Goal: Register for event/course

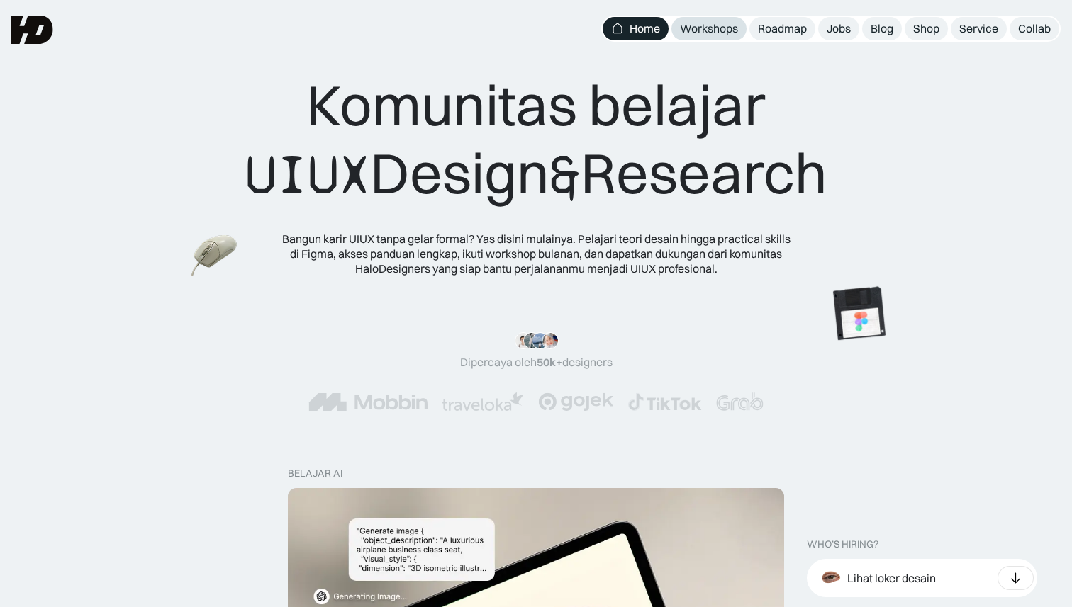
click at [717, 35] on div "Workshops" at bounding box center [709, 28] width 58 height 15
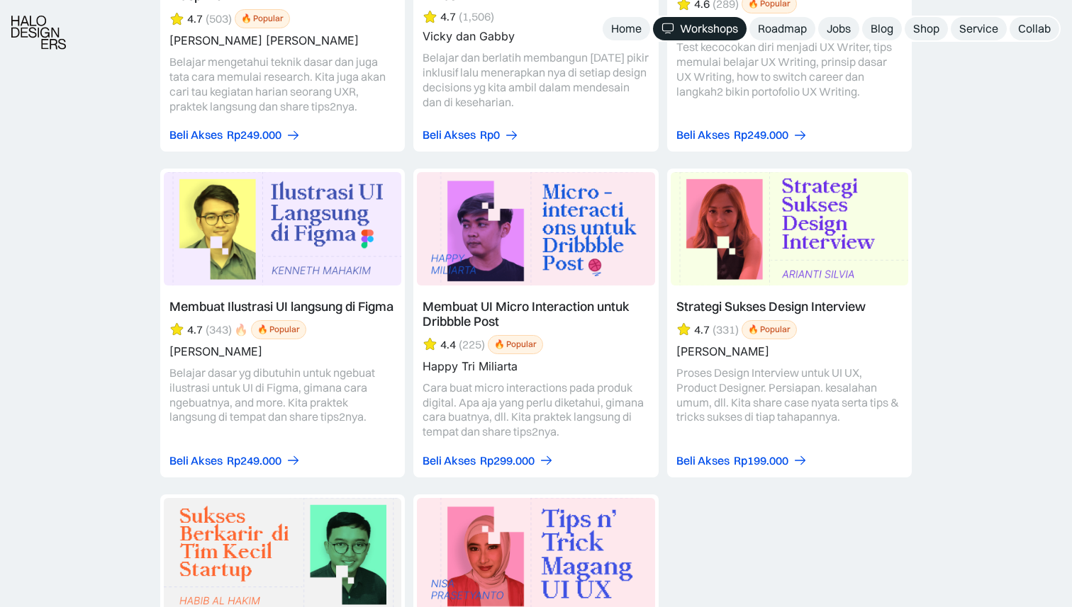
scroll to position [6129, 0]
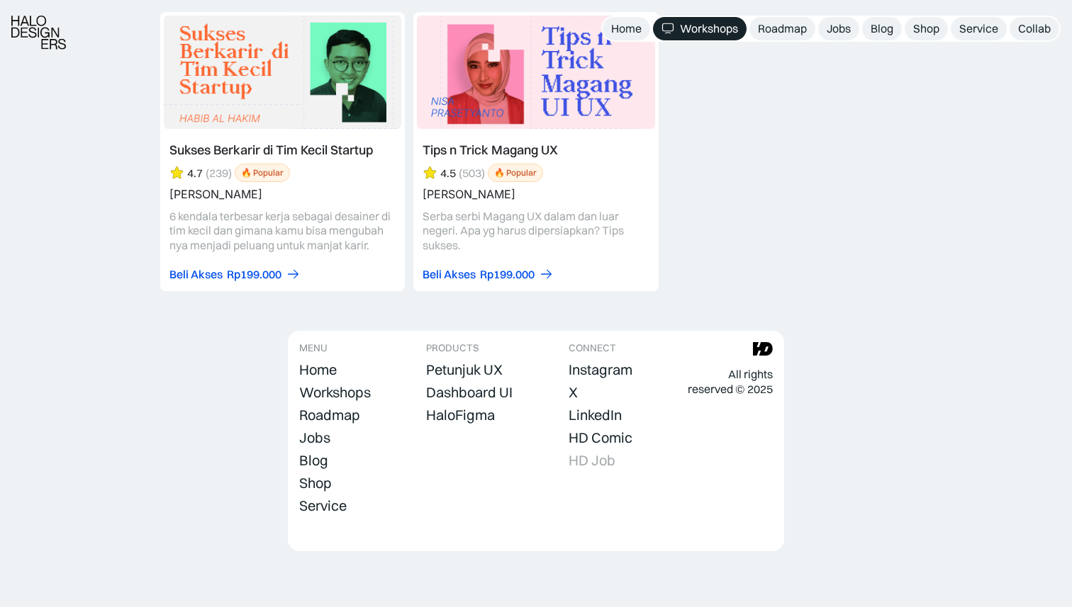
click at [590, 461] on div "HD Job" at bounding box center [591, 460] width 47 height 17
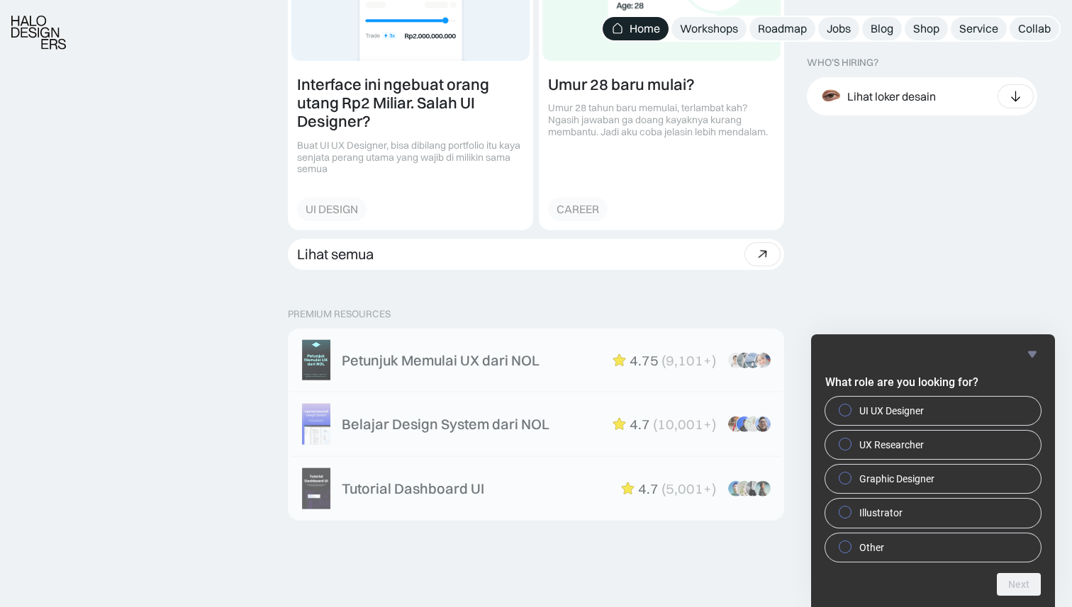
scroll to position [2034, 0]
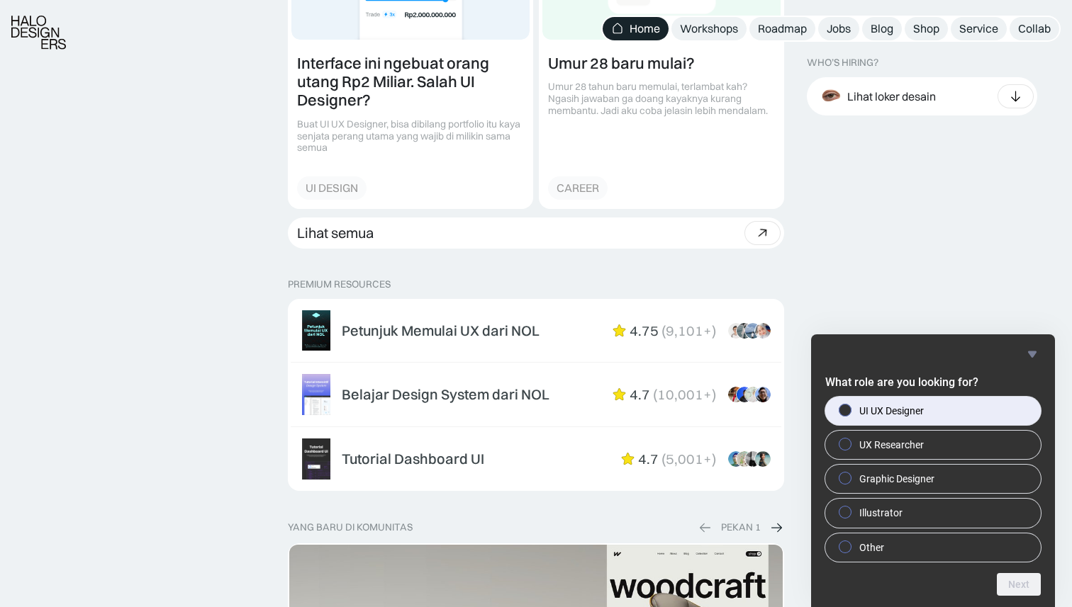
drag, startPoint x: 1033, startPoint y: 353, endPoint x: 964, endPoint y: 404, distance: 85.6
click at [965, 403] on div "What role are you looking for? UI UX Designer UX Researcher Graphic Designer Il…" at bounding box center [932, 471] width 215 height 250
click at [964, 404] on label "UI UX Designer" at bounding box center [932, 411] width 215 height 28
click at [850, 405] on input "UI UX Designer" at bounding box center [845, 409] width 9 height 9
radio input "true"
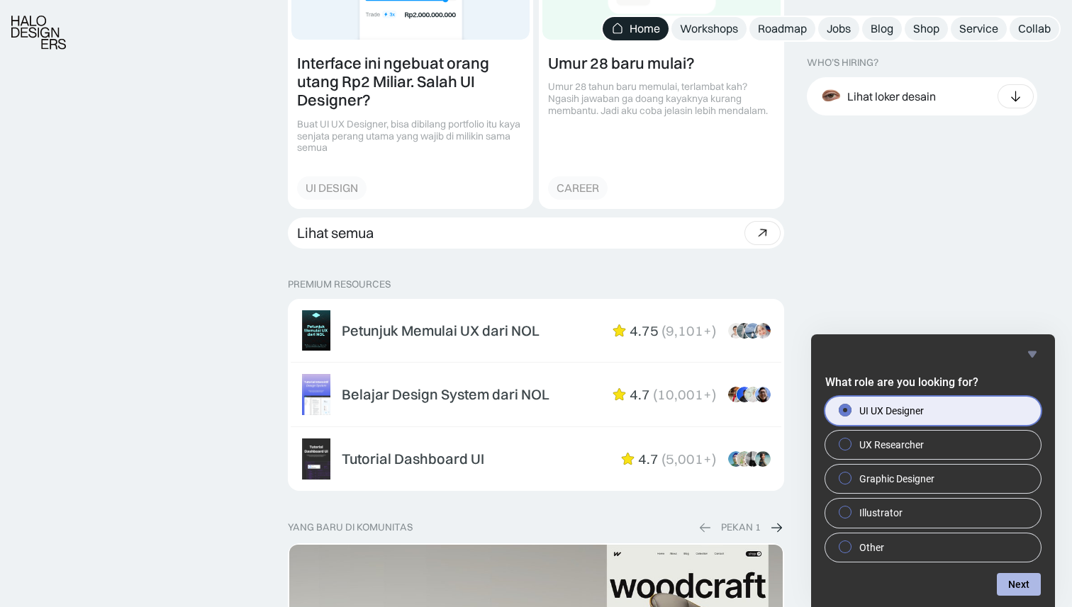
click at [1000, 581] on button "Next" at bounding box center [1019, 584] width 44 height 23
click at [993, 408] on label "Jakarta" at bounding box center [932, 411] width 215 height 28
click at [850, 408] on input "Jakarta" at bounding box center [845, 409] width 9 height 9
checkbox input "true"
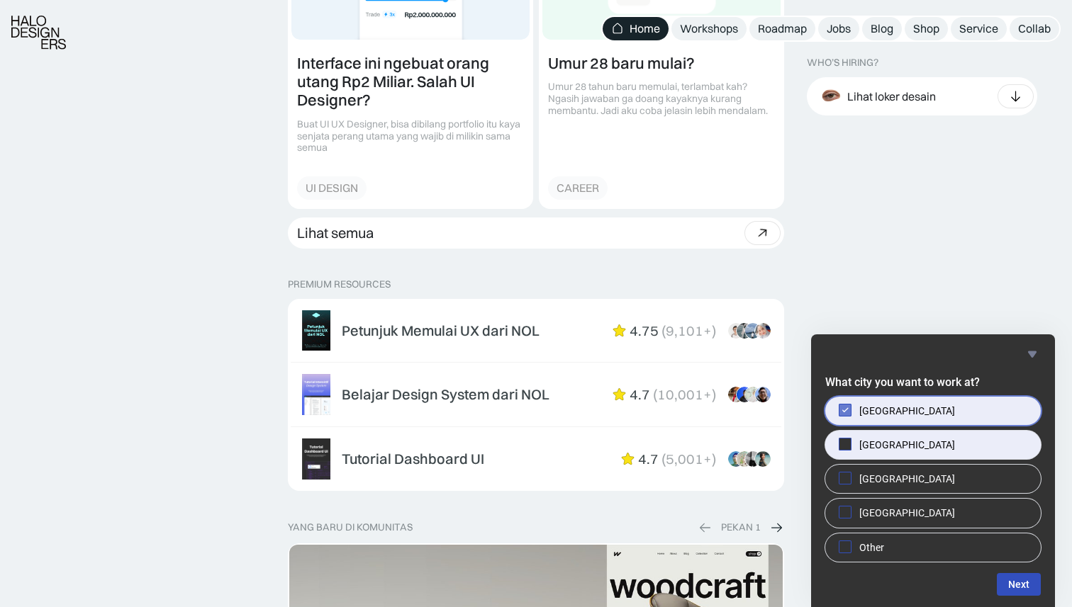
click at [982, 439] on label "Singapore" at bounding box center [932, 445] width 215 height 28
click at [850, 439] on input "Singapore" at bounding box center [845, 443] width 9 height 9
checkbox input "true"
click at [1008, 579] on button "Next" at bounding box center [1019, 584] width 44 height 23
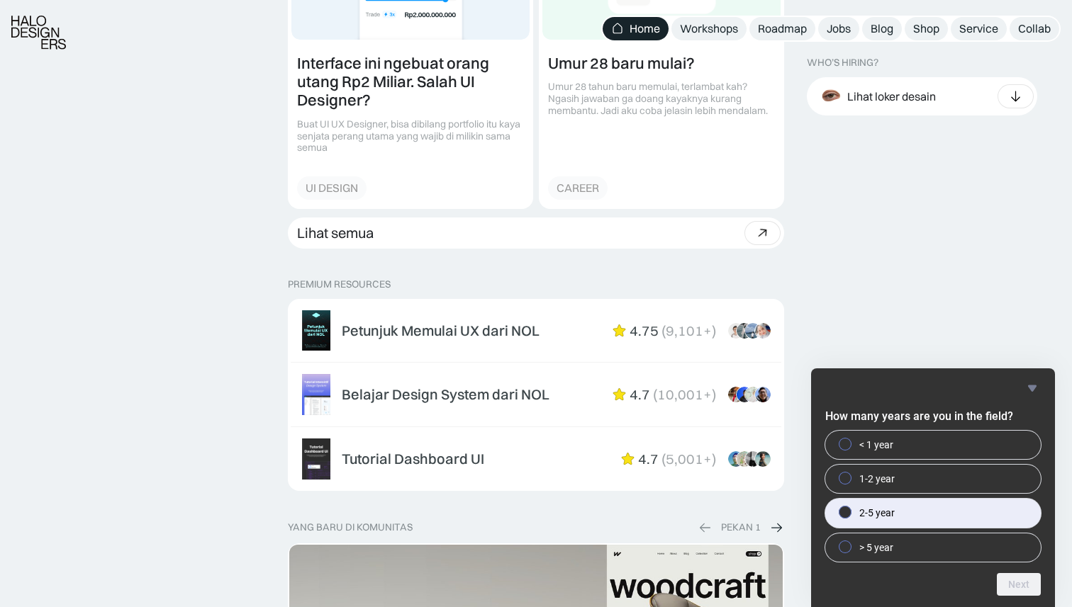
click at [967, 520] on label "2-5 year" at bounding box center [932, 513] width 215 height 28
click at [850, 517] on input "2-5 year" at bounding box center [845, 512] width 9 height 9
radio input "true"
click at [1009, 581] on button "Next" at bounding box center [1019, 584] width 44 height 23
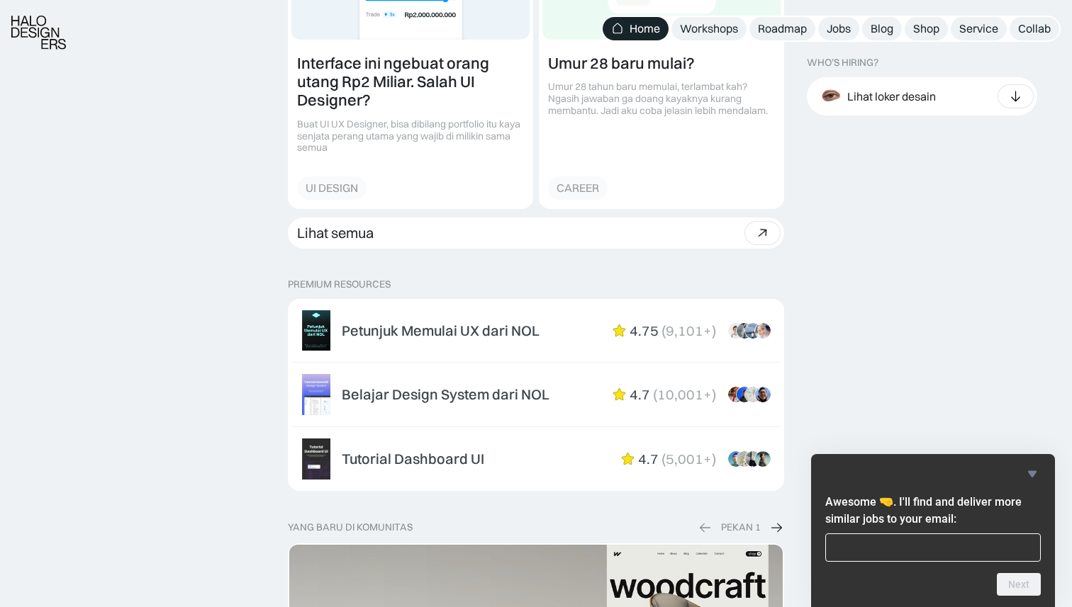
type input "r"
type input "hi.rifkurniawan@gmail.com"
click at [1016, 591] on button "Next" at bounding box center [1019, 584] width 44 height 23
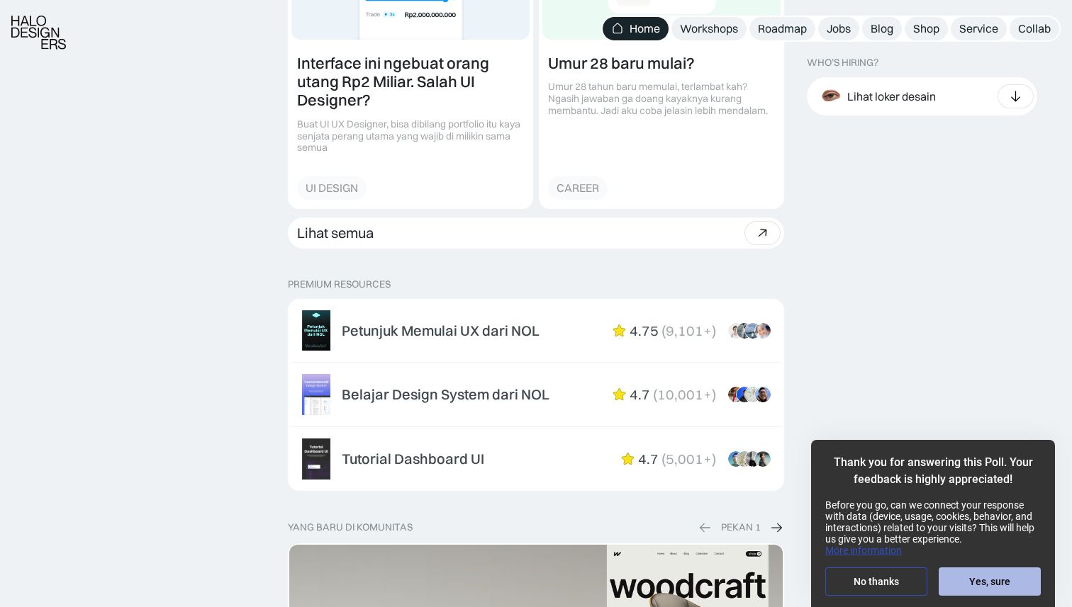
click at [968, 585] on button "Yes, sure" at bounding box center [989, 582] width 102 height 28
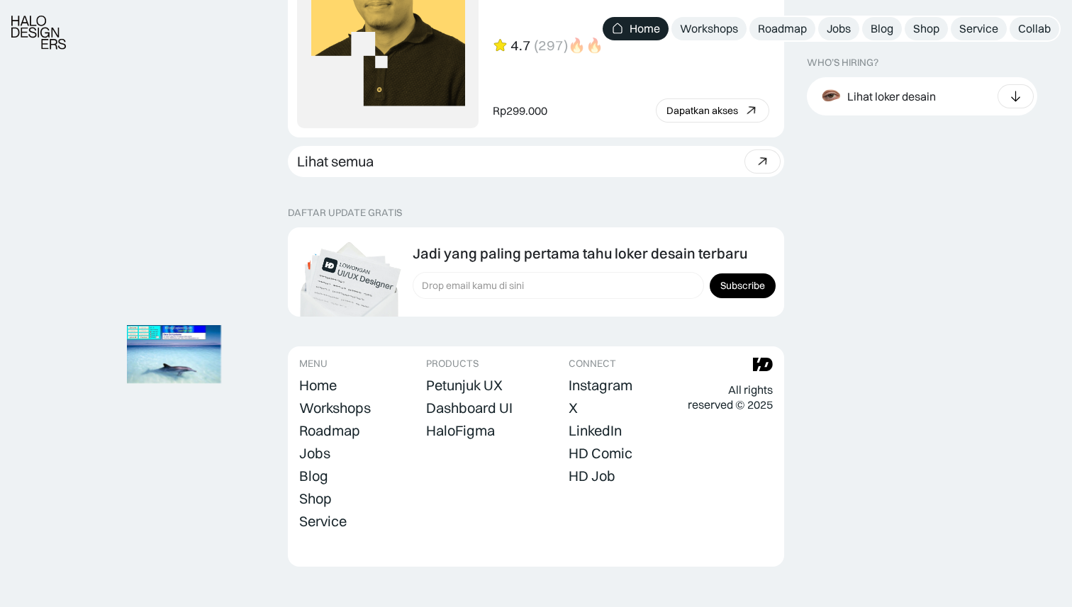
scroll to position [3985, 0]
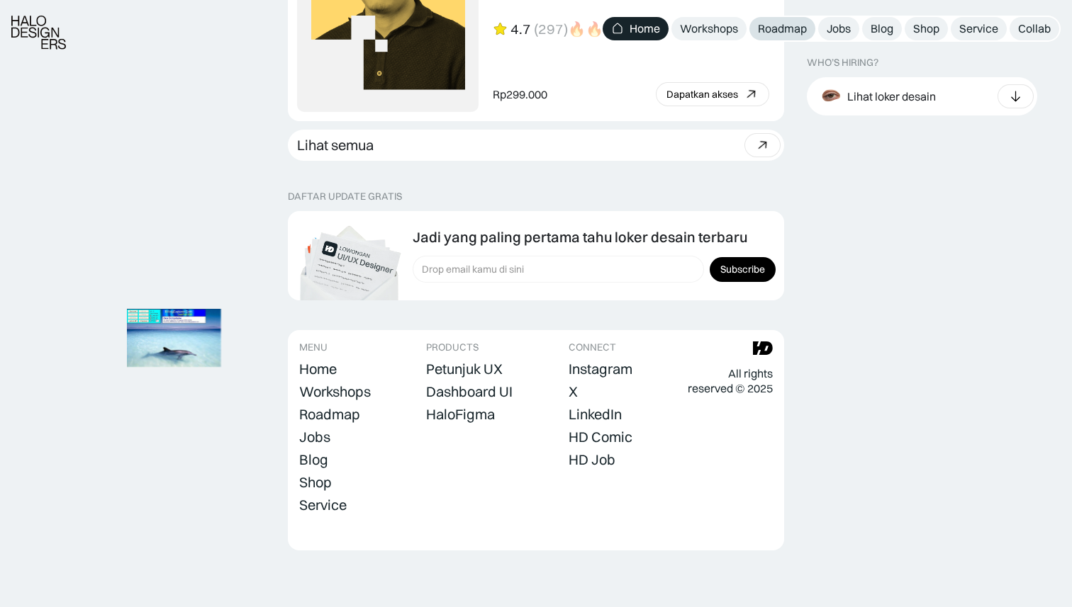
click at [790, 30] on div "Roadmap" at bounding box center [782, 28] width 49 height 15
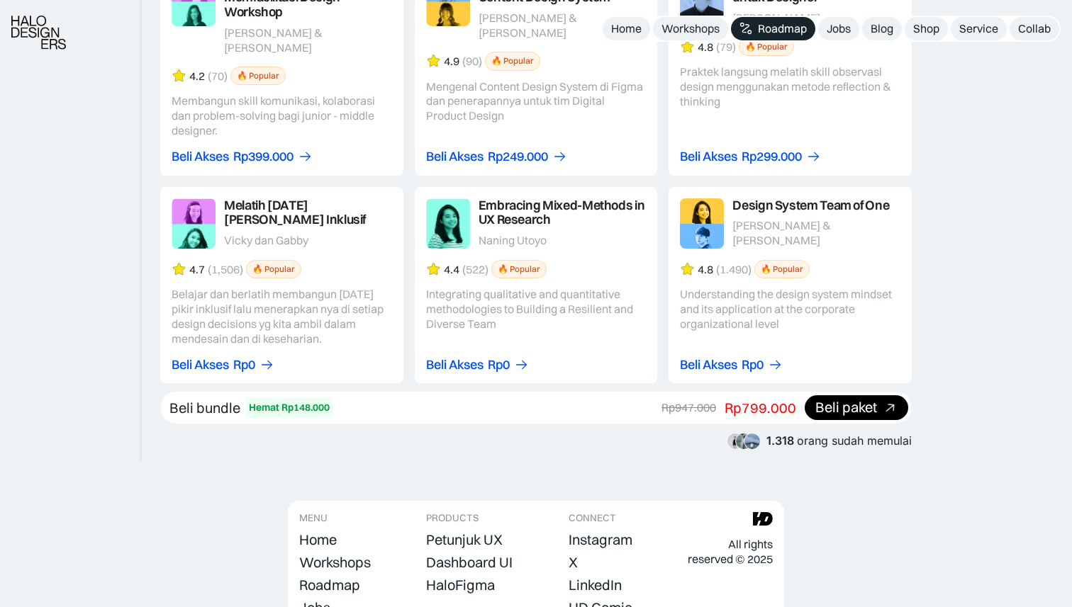
scroll to position [2641, 0]
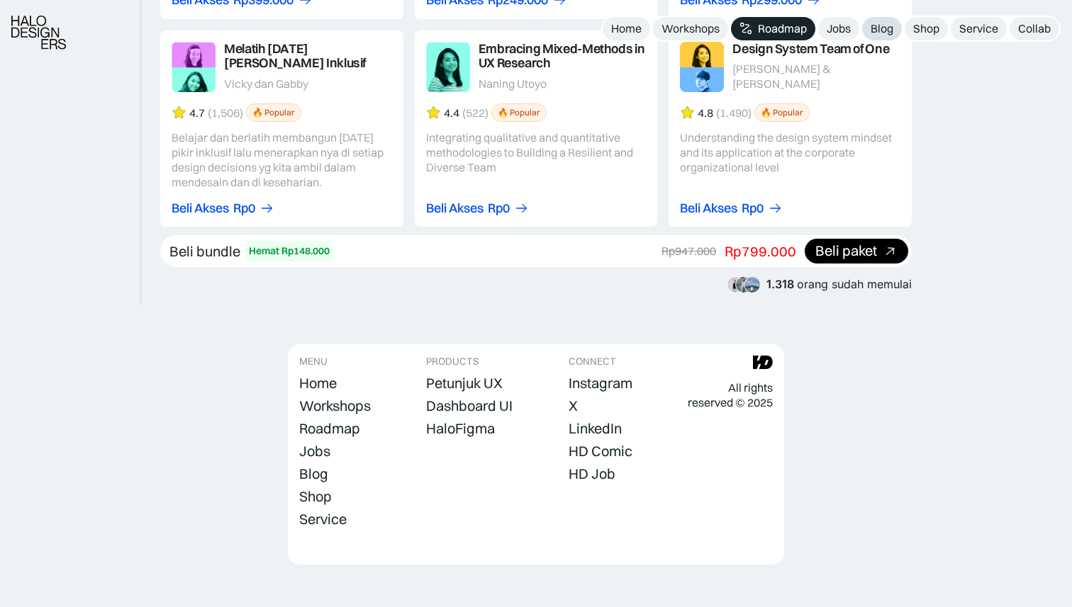
click at [892, 29] on div "Blog" at bounding box center [881, 28] width 23 height 15
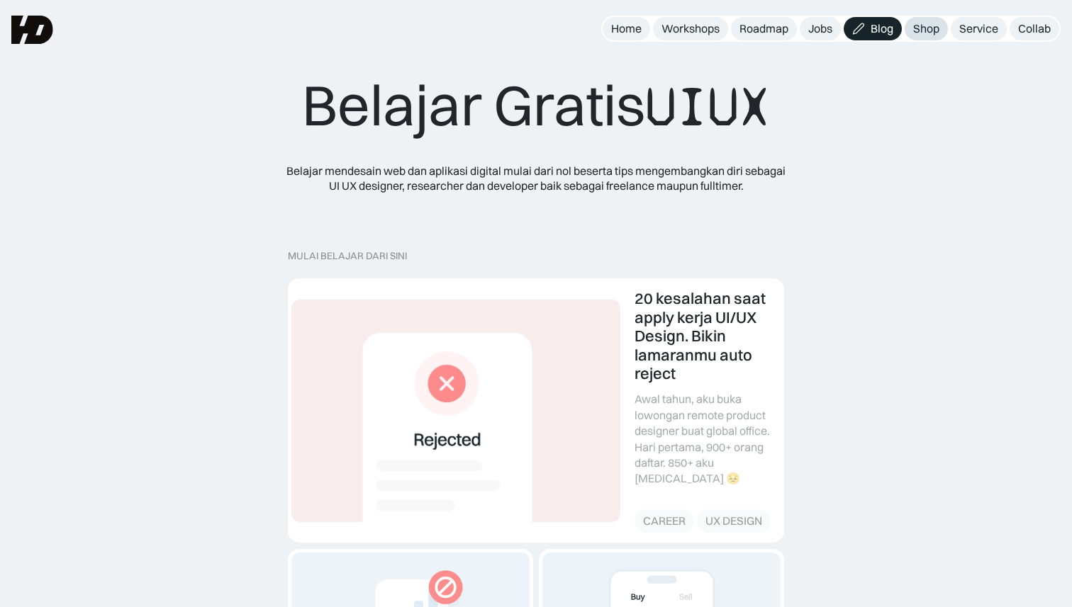
click at [922, 31] on div "Shop" at bounding box center [926, 28] width 26 height 15
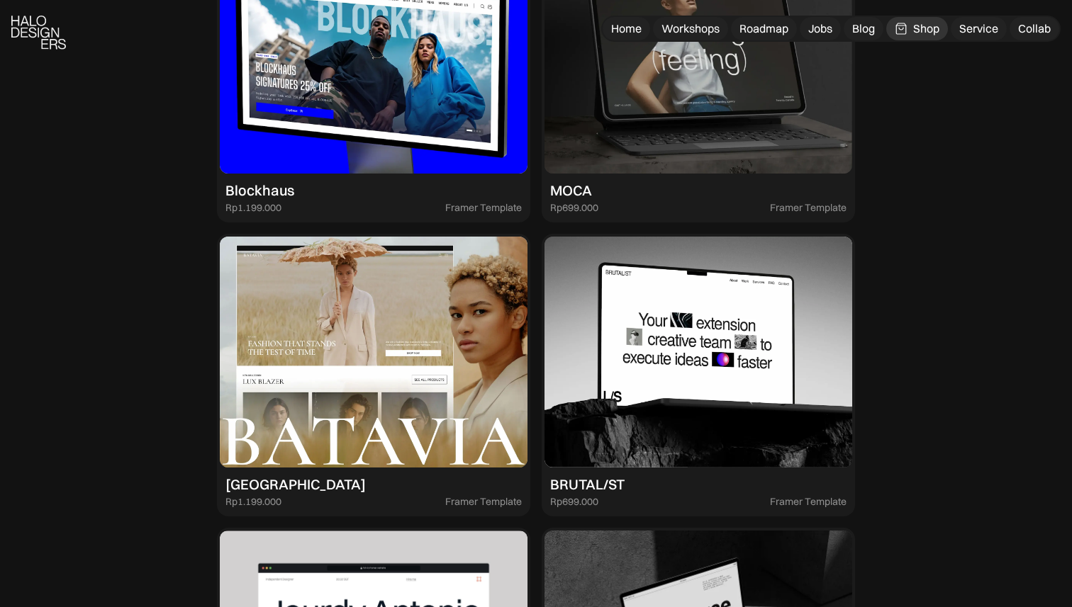
scroll to position [3004, 0]
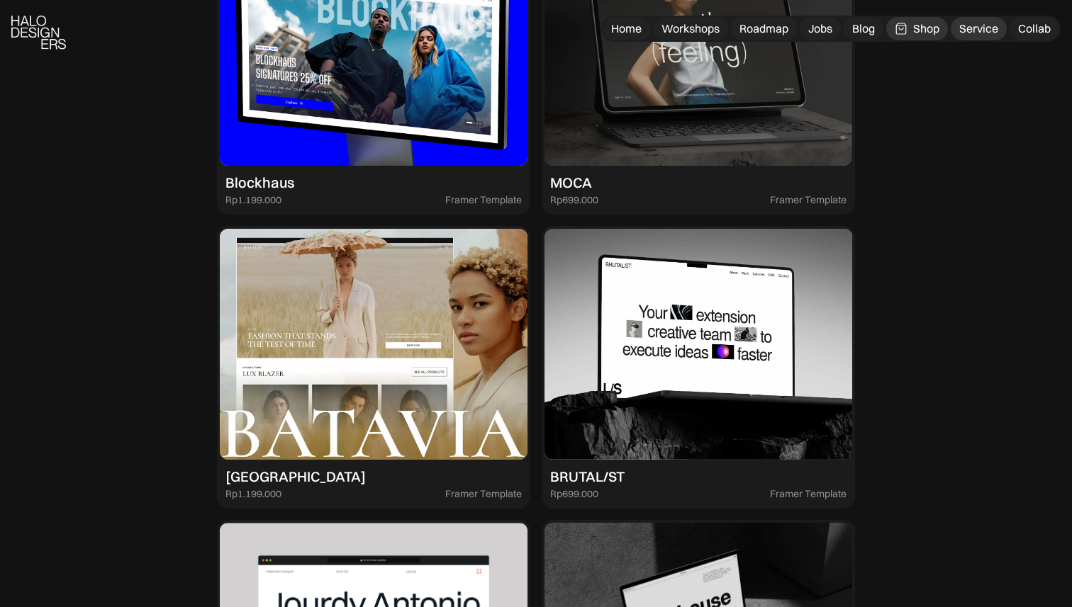
click at [977, 18] on link "Service" at bounding box center [979, 28] width 56 height 23
click at [1021, 28] on div "Collab" at bounding box center [1034, 28] width 33 height 15
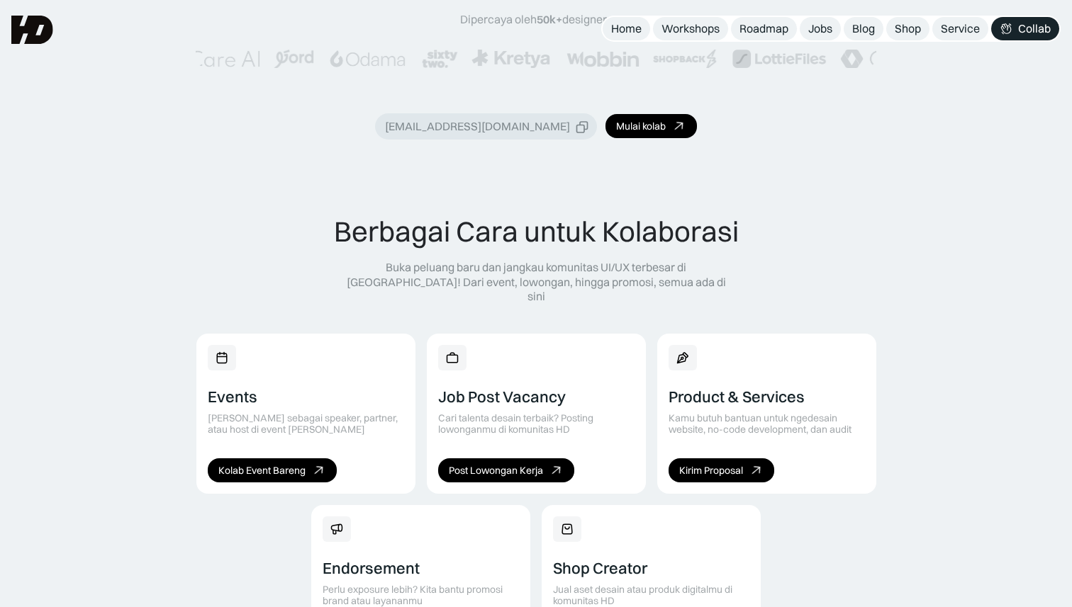
scroll to position [641, 0]
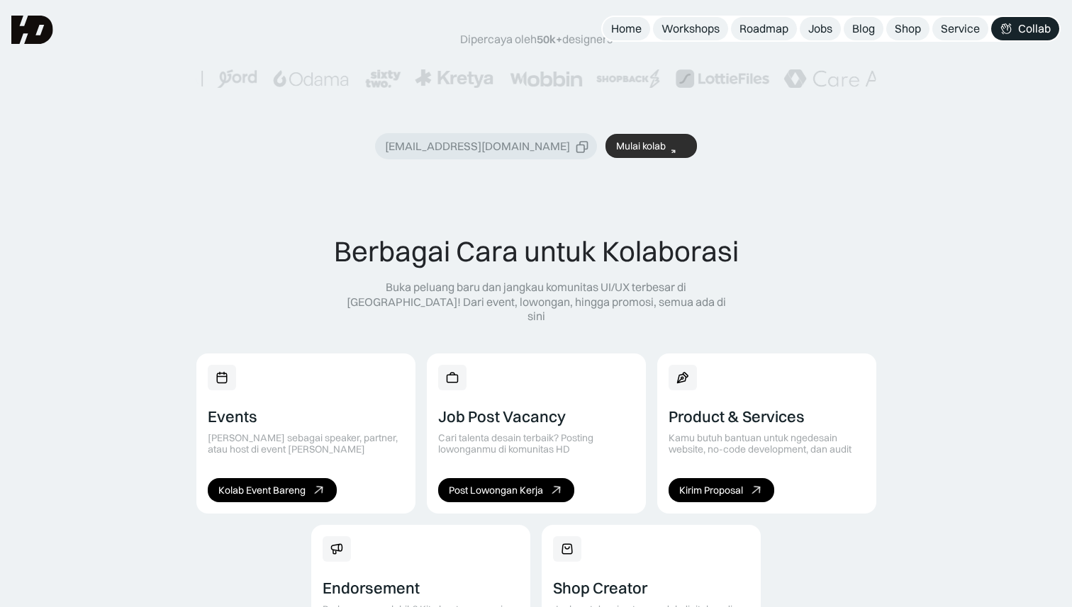
click at [635, 144] on div "Mulai kolab" at bounding box center [641, 146] width 50 height 12
click at [35, 29] on img at bounding box center [32, 30] width 42 height 28
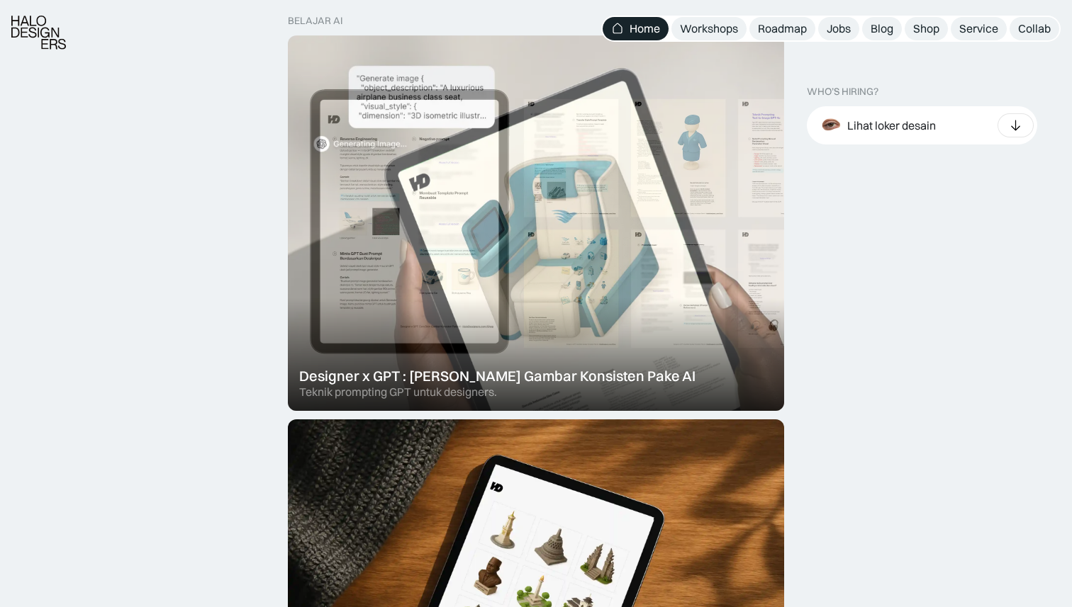
scroll to position [454, 0]
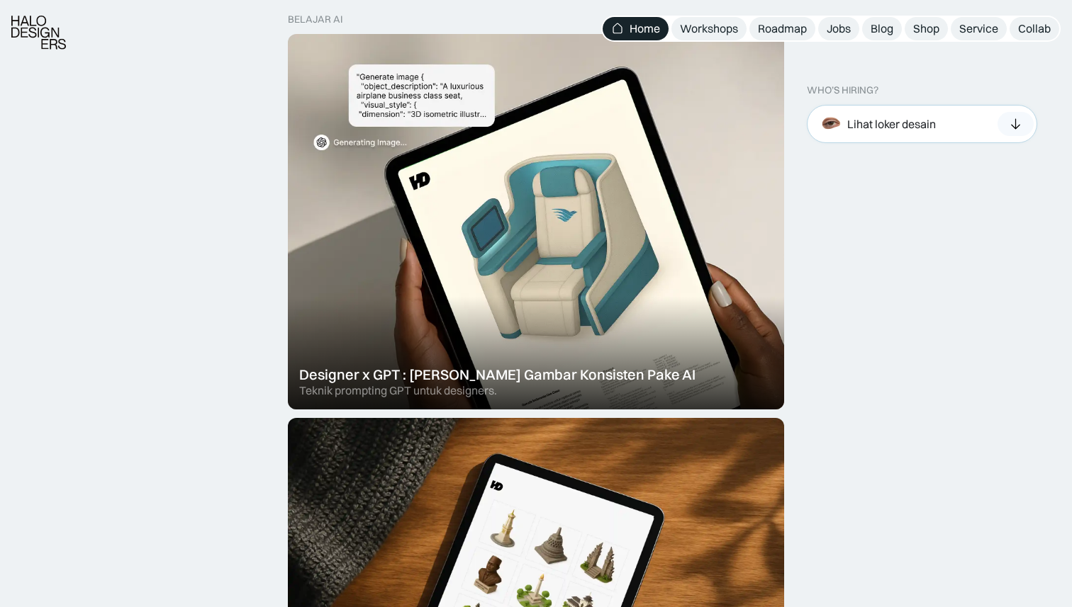
click at [1003, 122] on div at bounding box center [1015, 124] width 36 height 24
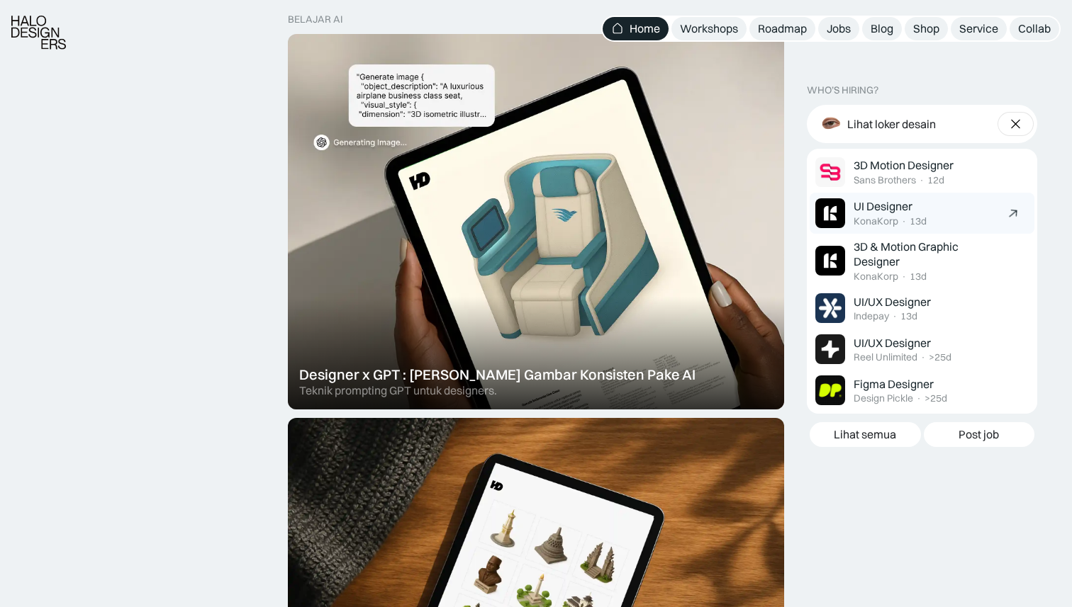
click at [896, 206] on div "UI Designer" at bounding box center [882, 206] width 59 height 15
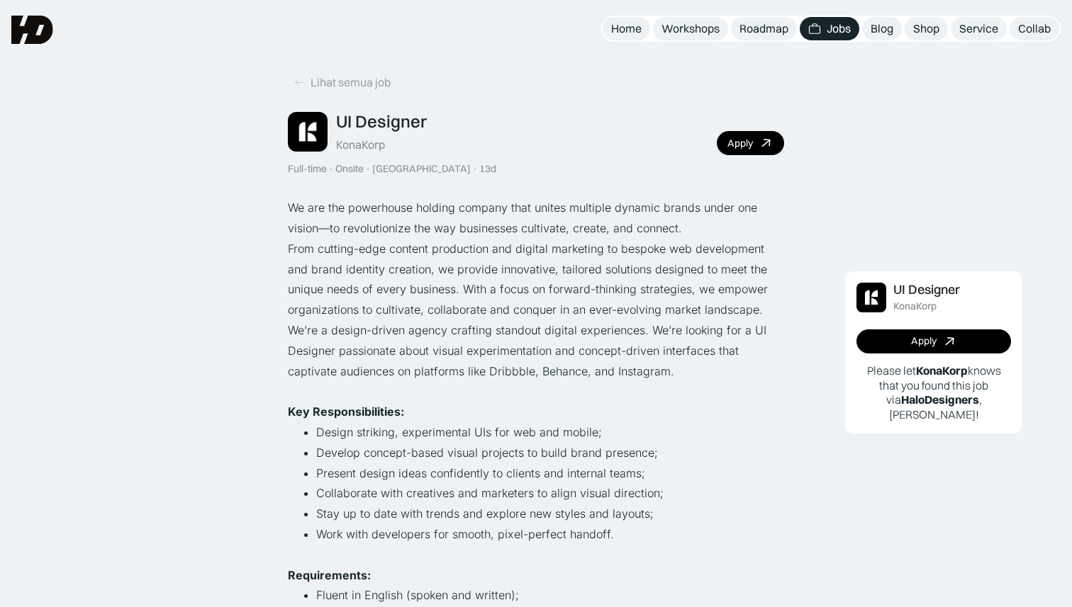
scroll to position [20, 0]
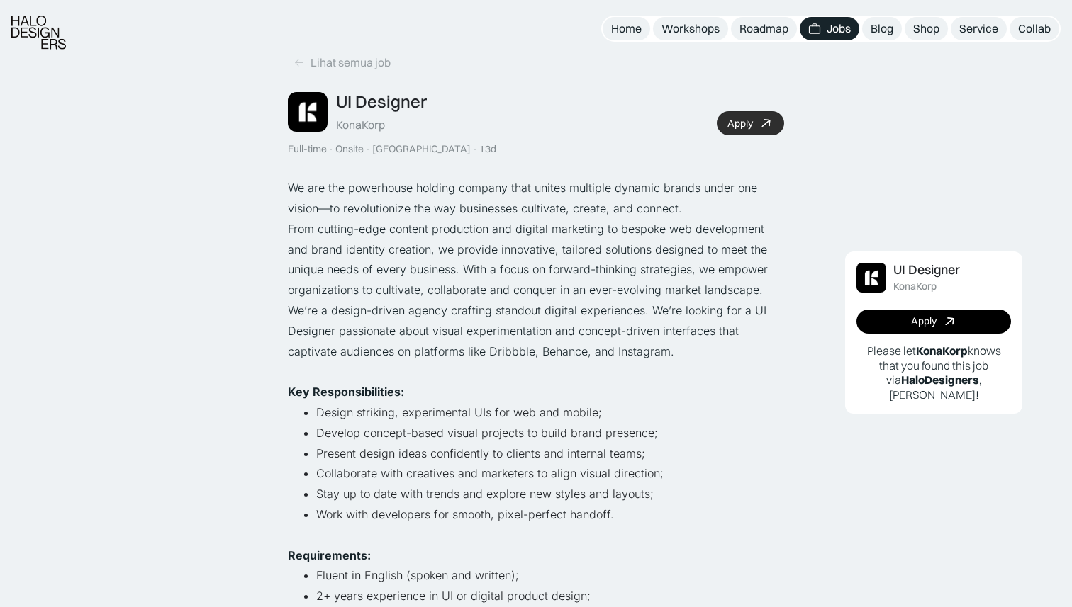
click at [756, 123] on link "Apply" at bounding box center [750, 123] width 67 height 24
click at [516, 265] on p "From cutting-edge content production and digital marketing to bespoke web devel…" at bounding box center [536, 260] width 496 height 82
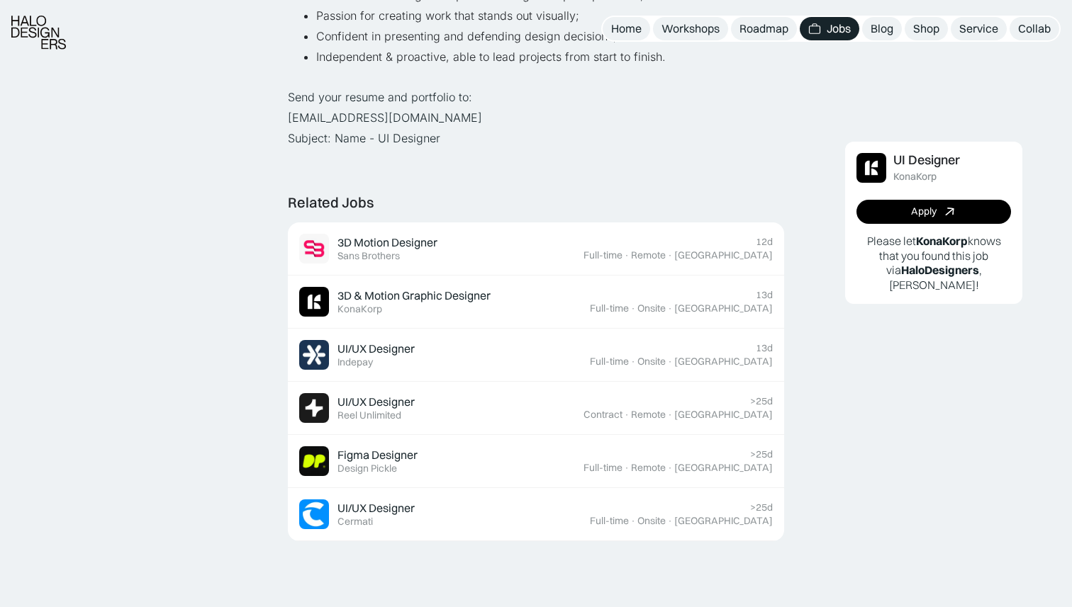
scroll to position [709, 0]
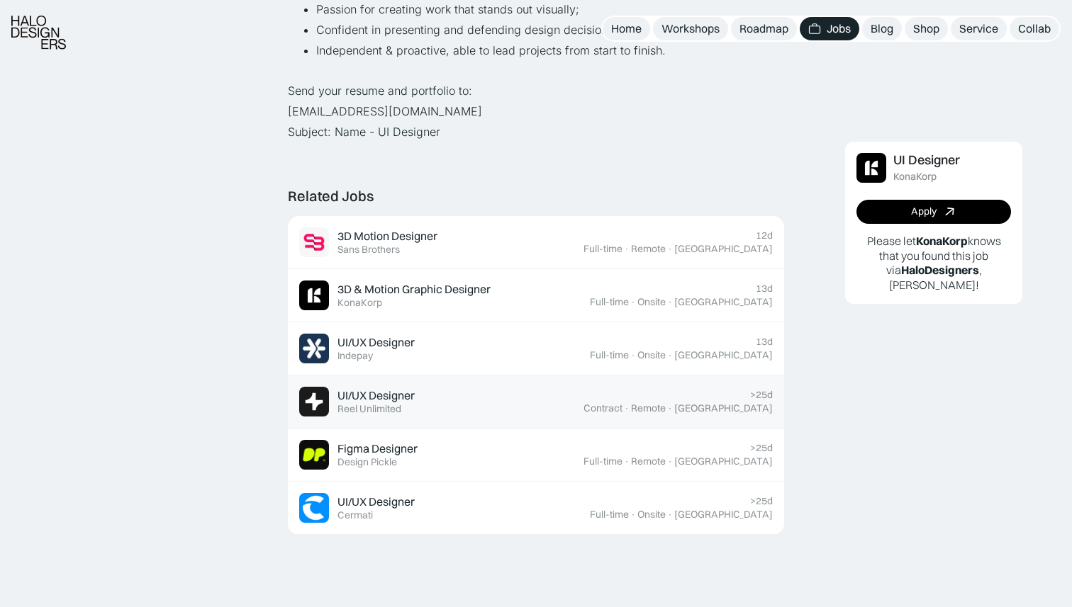
click at [583, 401] on div "UI/UX Designer Featured Reel Unlimited" at bounding box center [441, 402] width 284 height 30
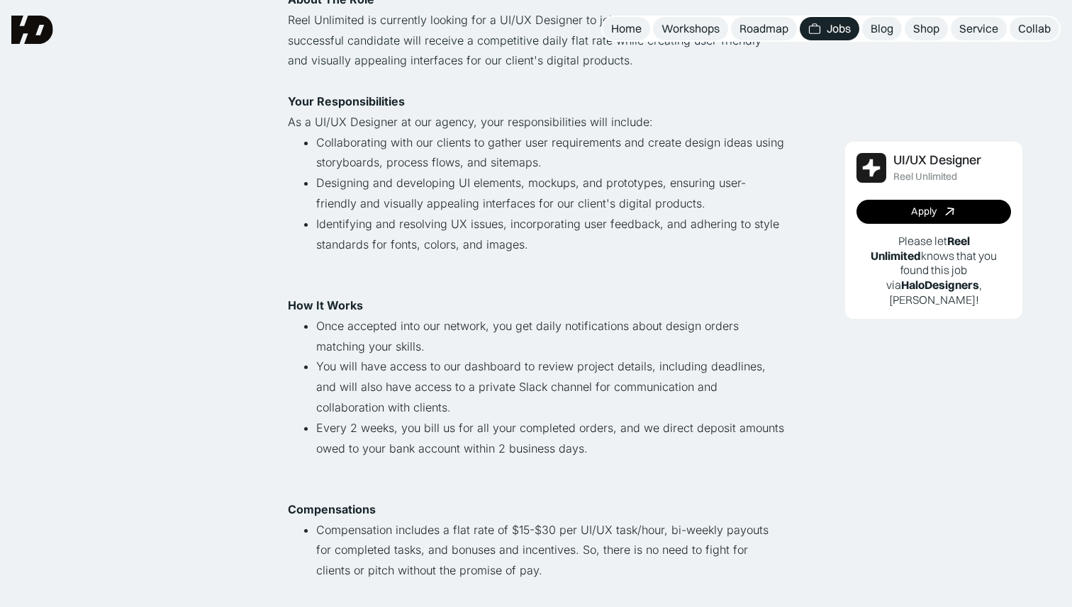
scroll to position [323, 0]
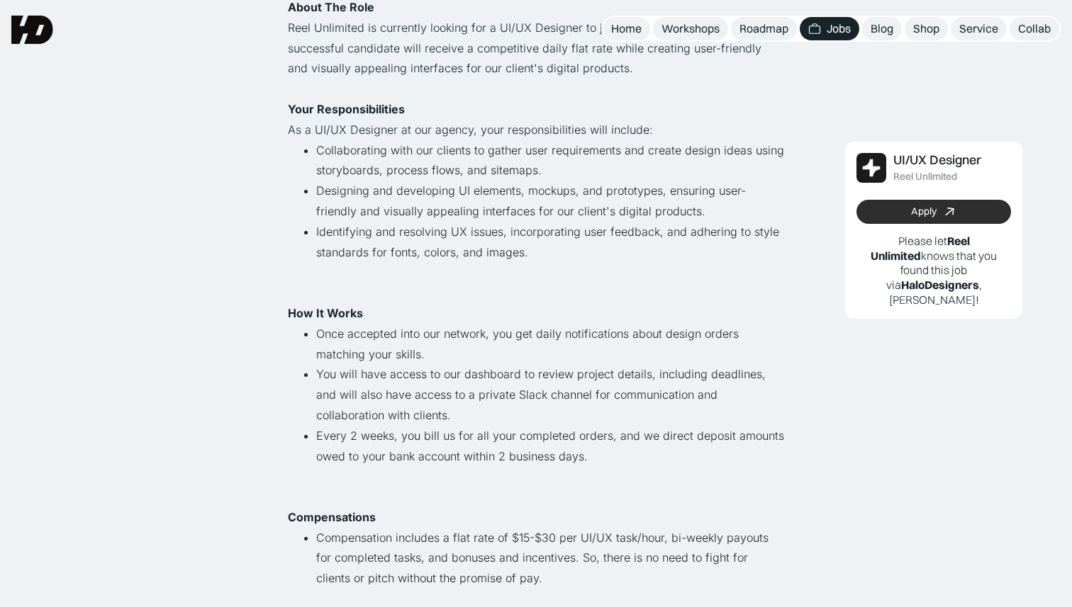
click at [877, 214] on link "Apply" at bounding box center [933, 212] width 155 height 24
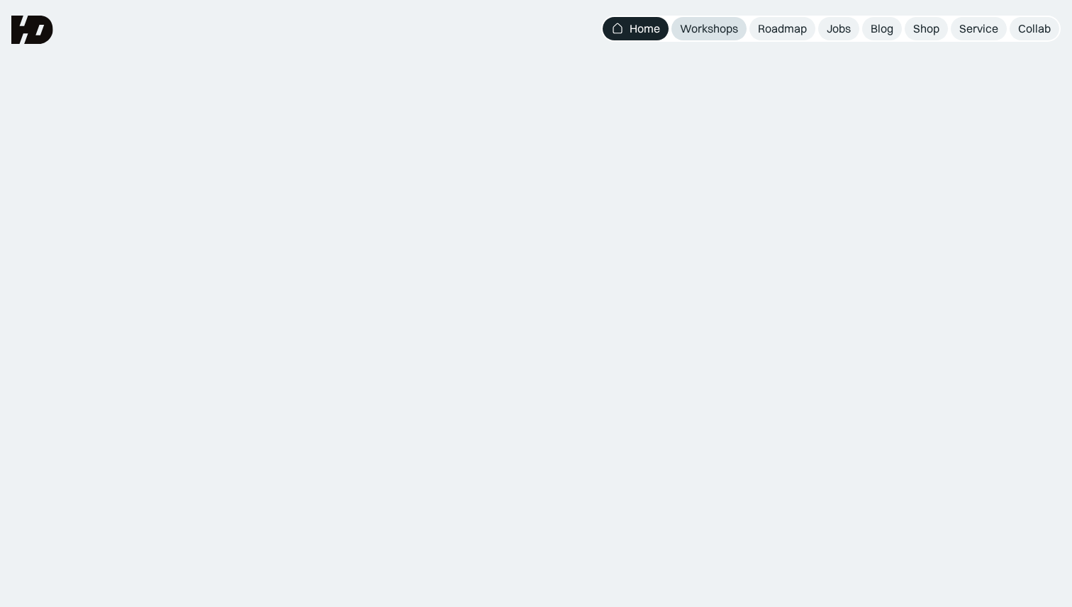
click at [712, 33] on div "Workshops" at bounding box center [709, 28] width 58 height 15
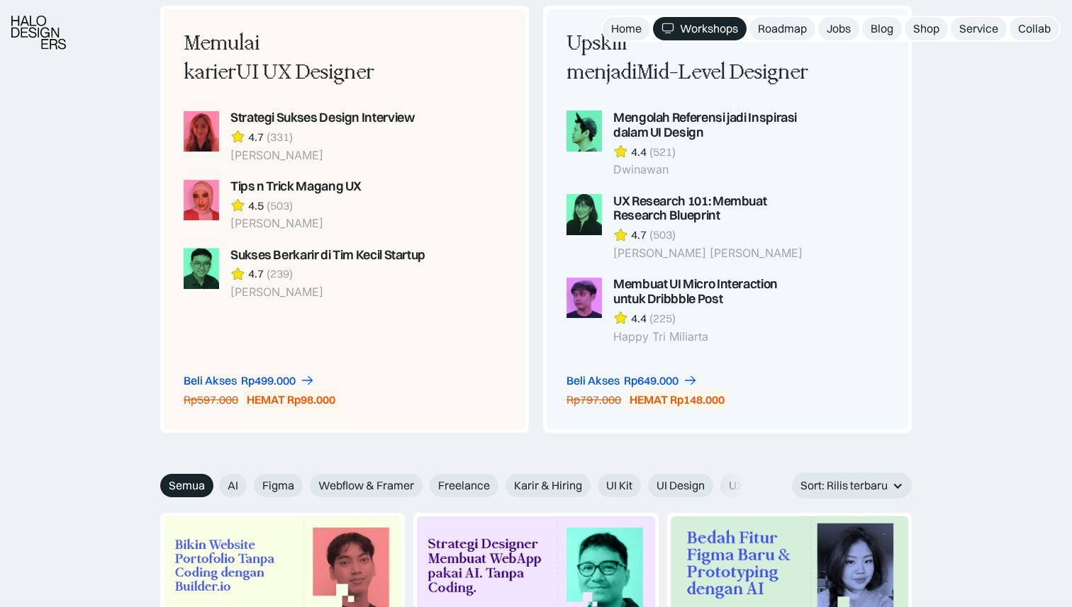
scroll to position [1234, 0]
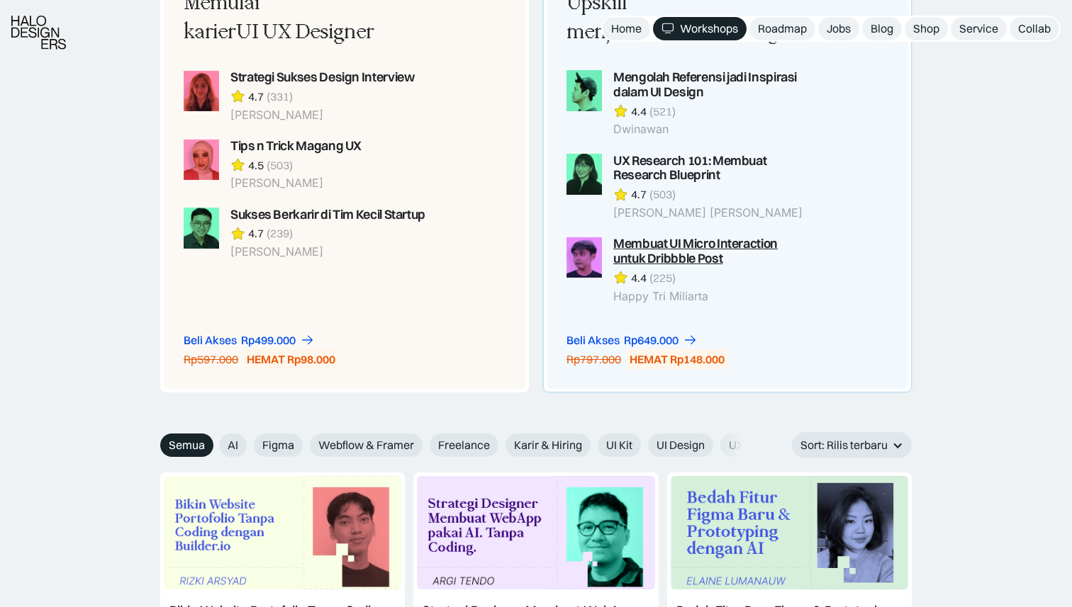
click at [589, 257] on img at bounding box center [583, 257] width 35 height 41
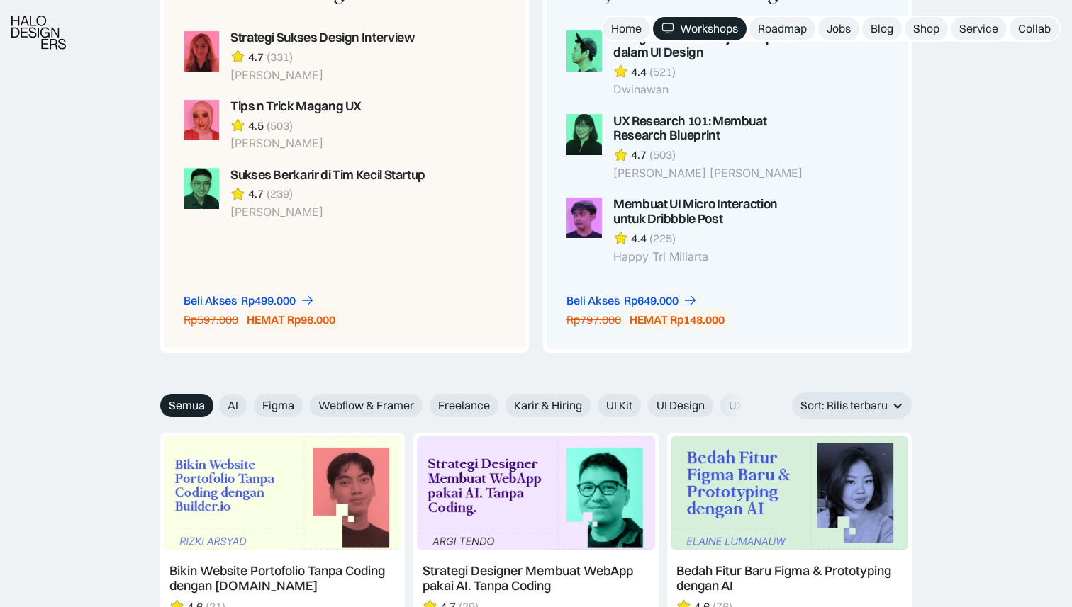
click at [534, 268] on div "Memulai karier UI UX Designer Strategi Sukses Design Interview 4.7 (331) Rianti…" at bounding box center [535, 140] width 751 height 428
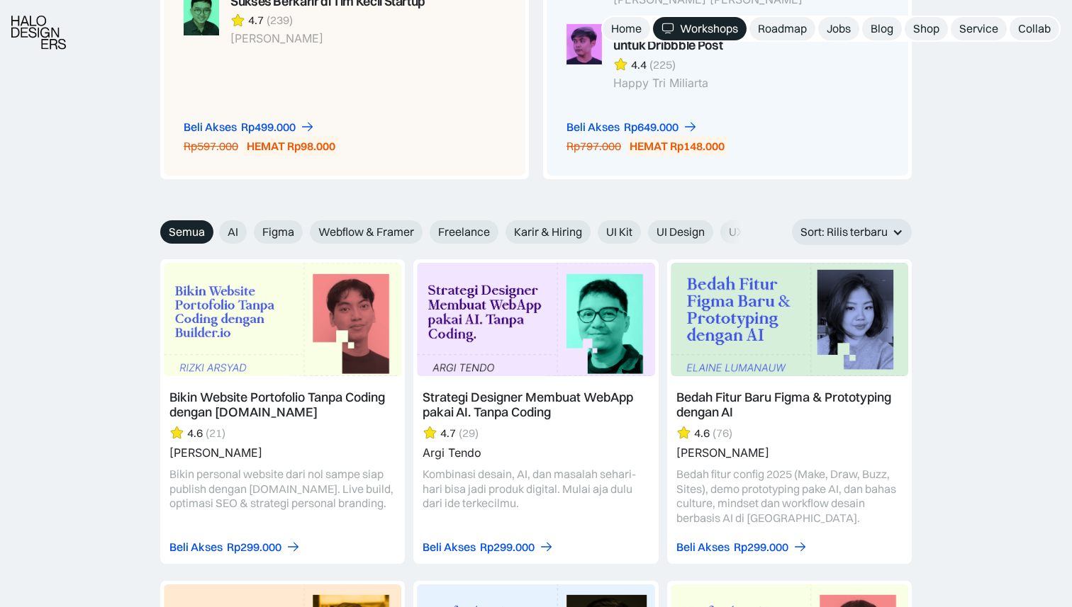
scroll to position [1454, 0]
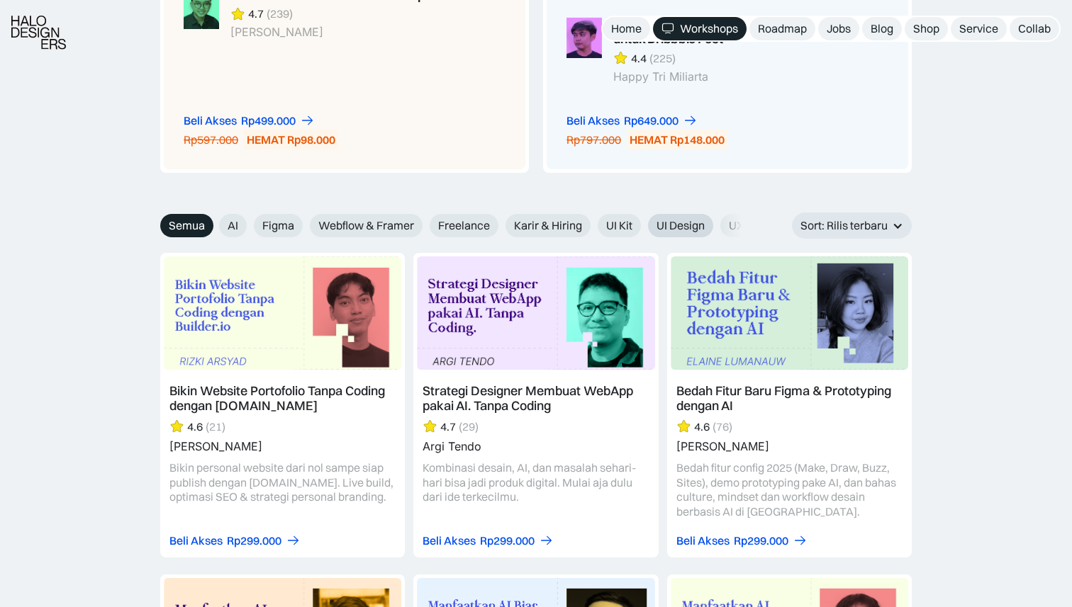
click at [675, 226] on span "UI Design" at bounding box center [680, 225] width 48 height 15
click at [643, 225] on input "UI Design" at bounding box center [638, 220] width 9 height 9
radio input "true"
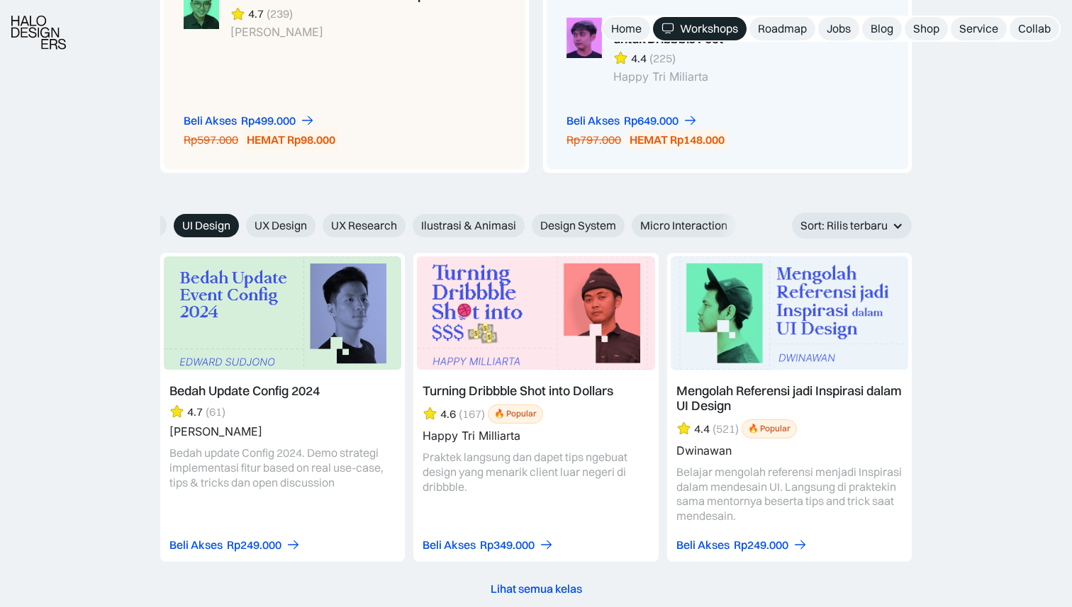
scroll to position [0, 546]
click at [593, 223] on span "Micro Interaction" at bounding box center [611, 225] width 87 height 15
click at [554, 223] on input "Micro Interaction" at bounding box center [549, 220] width 9 height 9
radio input "true"
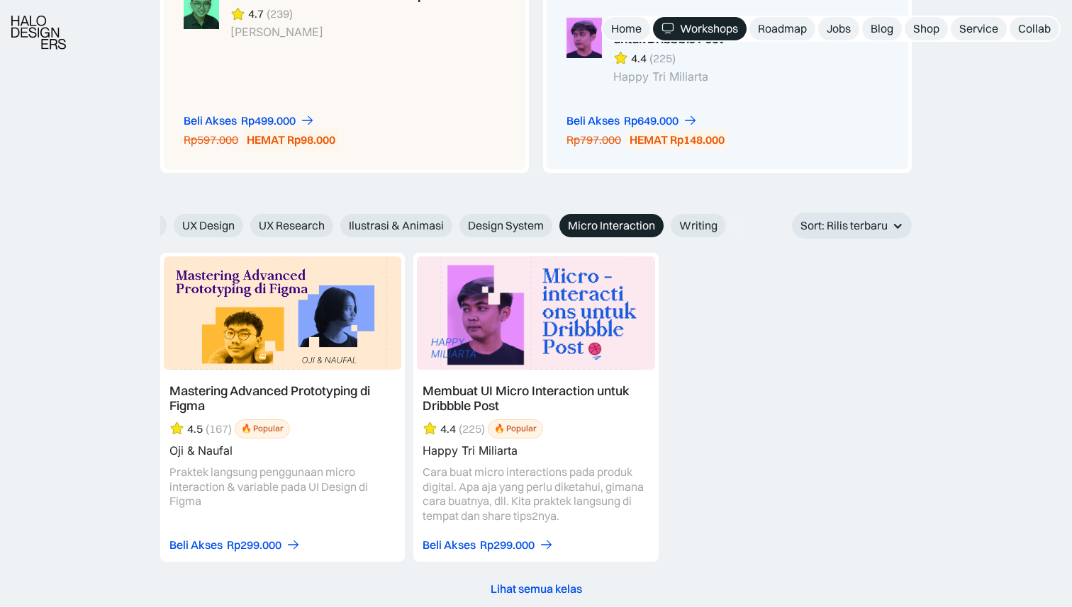
click at [326, 302] on link at bounding box center [282, 407] width 245 height 309
click at [261, 380] on link at bounding box center [282, 407] width 245 height 309
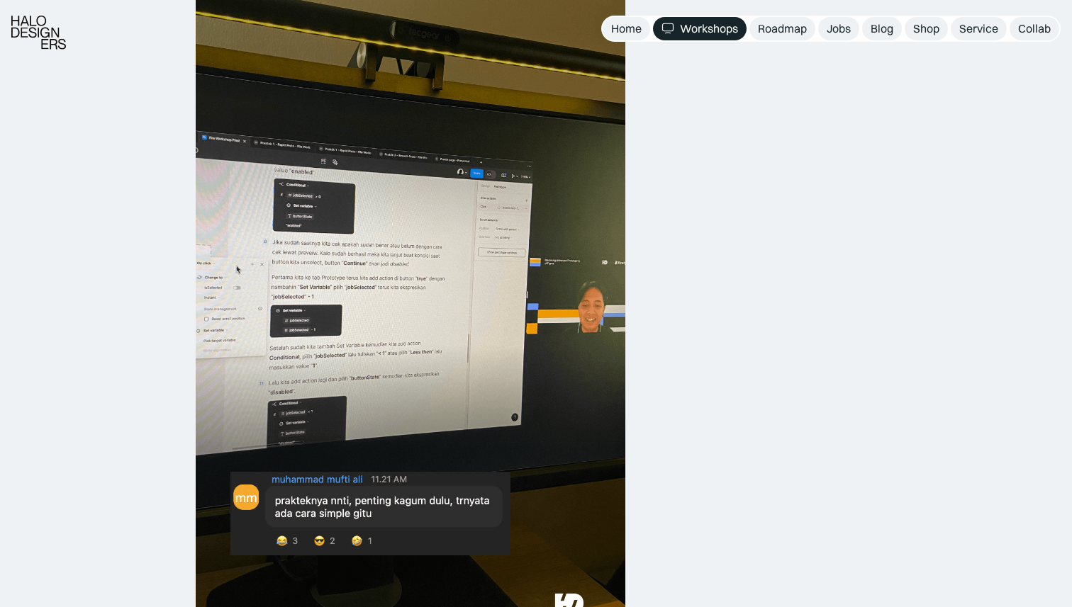
scroll to position [817, 0]
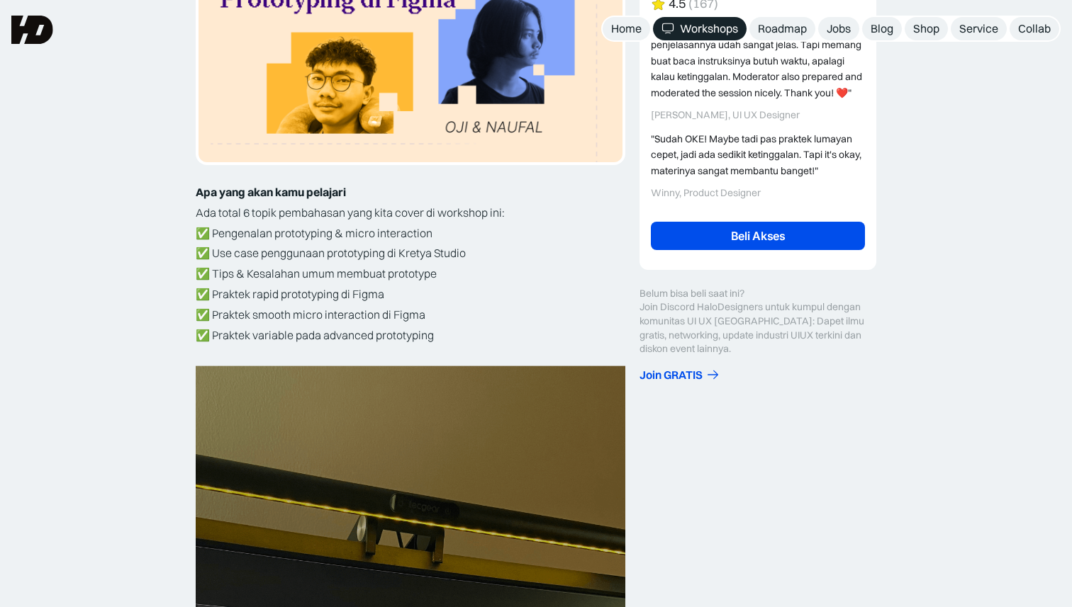
scroll to position [326, 0]
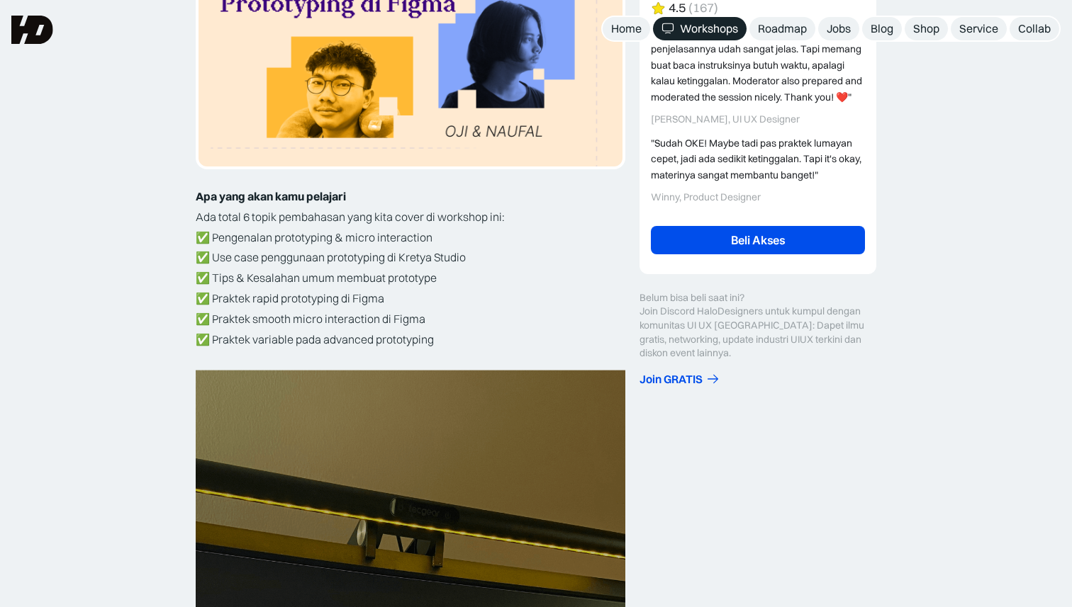
click at [754, 231] on link "Beli Akses" at bounding box center [758, 240] width 214 height 28
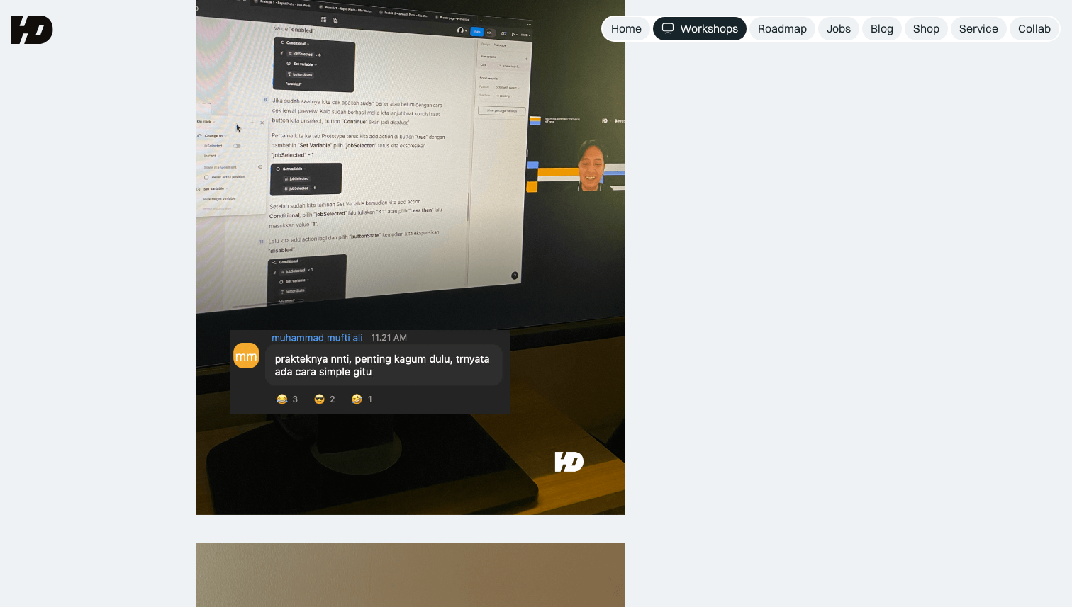
scroll to position [933, 0]
